Goal: Task Accomplishment & Management: Use online tool/utility

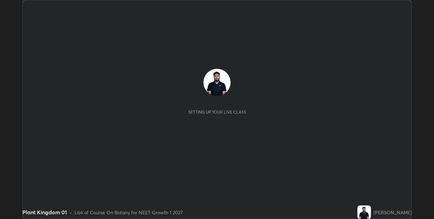
scroll to position [219, 434]
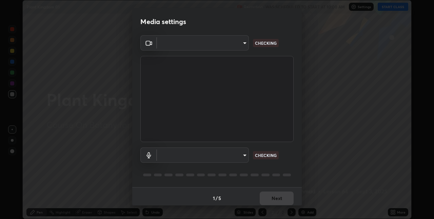
type input "280048489f4aceaa7dd929c42ae46e7d7a1038740bc9fc22ad0932e52b0860f8"
type input "default"
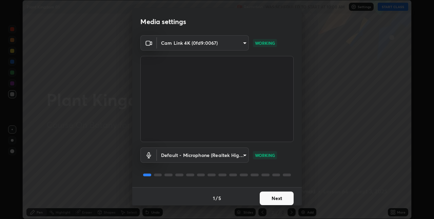
click at [281, 199] on button "Next" at bounding box center [277, 199] width 34 height 14
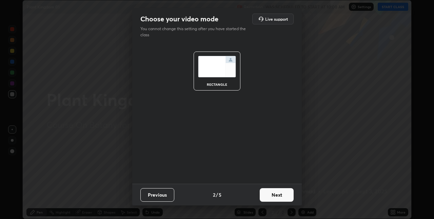
click at [283, 200] on button "Next" at bounding box center [277, 195] width 34 height 14
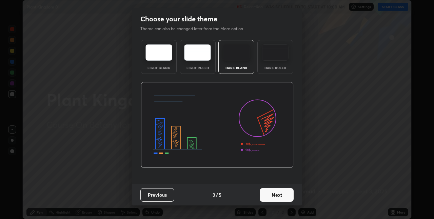
click at [283, 198] on button "Next" at bounding box center [277, 195] width 34 height 14
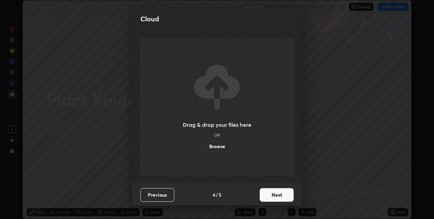
click at [283, 195] on button "Next" at bounding box center [277, 195] width 34 height 14
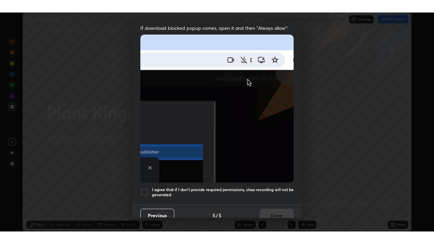
scroll to position [142, 0]
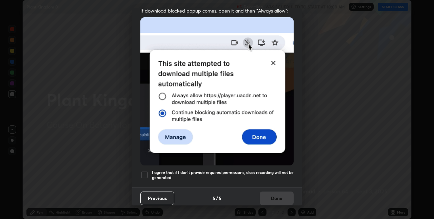
click at [146, 171] on div at bounding box center [144, 175] width 8 height 8
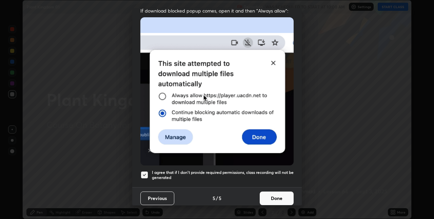
click at [282, 199] on button "Done" at bounding box center [277, 199] width 34 height 14
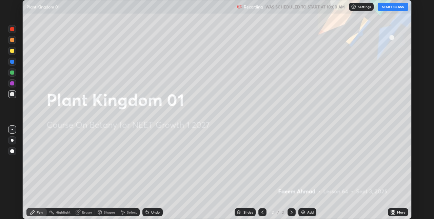
click at [396, 8] on button "START CLASS" at bounding box center [393, 7] width 31 height 8
click at [398, 216] on div "More" at bounding box center [398, 212] width 20 height 8
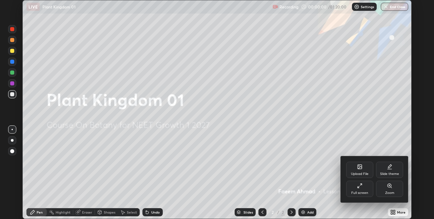
click at [361, 188] on icon at bounding box center [359, 185] width 5 height 5
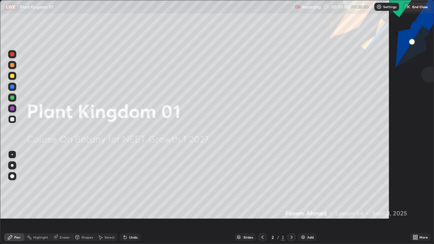
scroll to position [244, 434]
